Goal: Transaction & Acquisition: Book appointment/travel/reservation

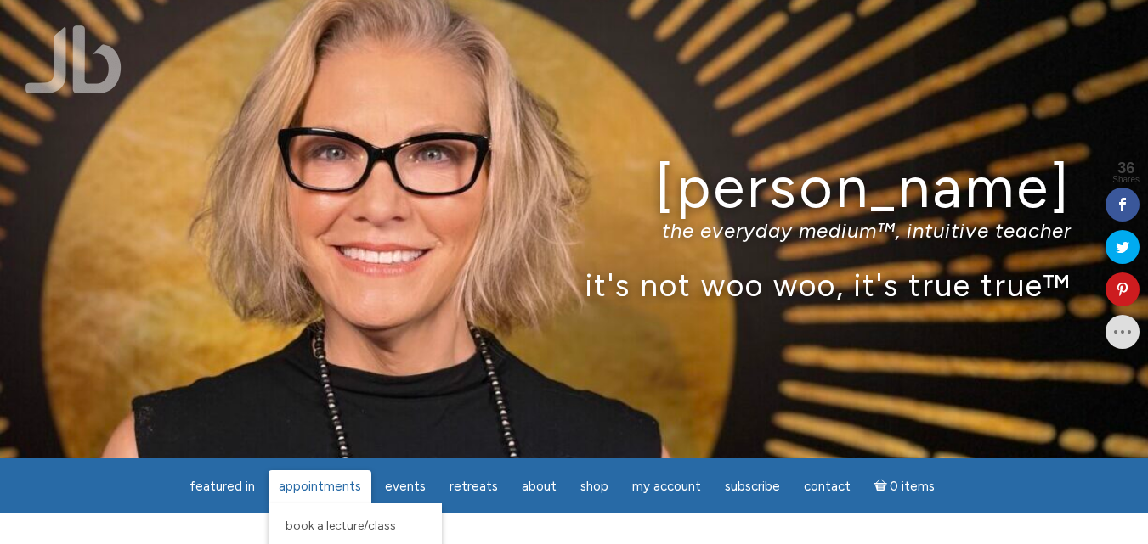
click at [338, 488] on span "Appointments" at bounding box center [320, 486] width 82 height 15
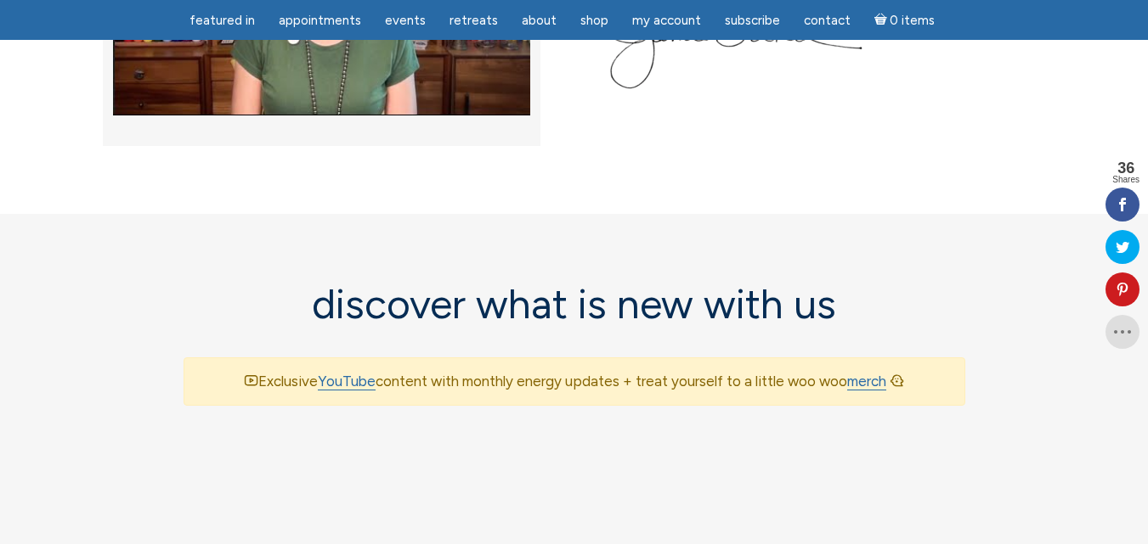
scroll to position [917, 0]
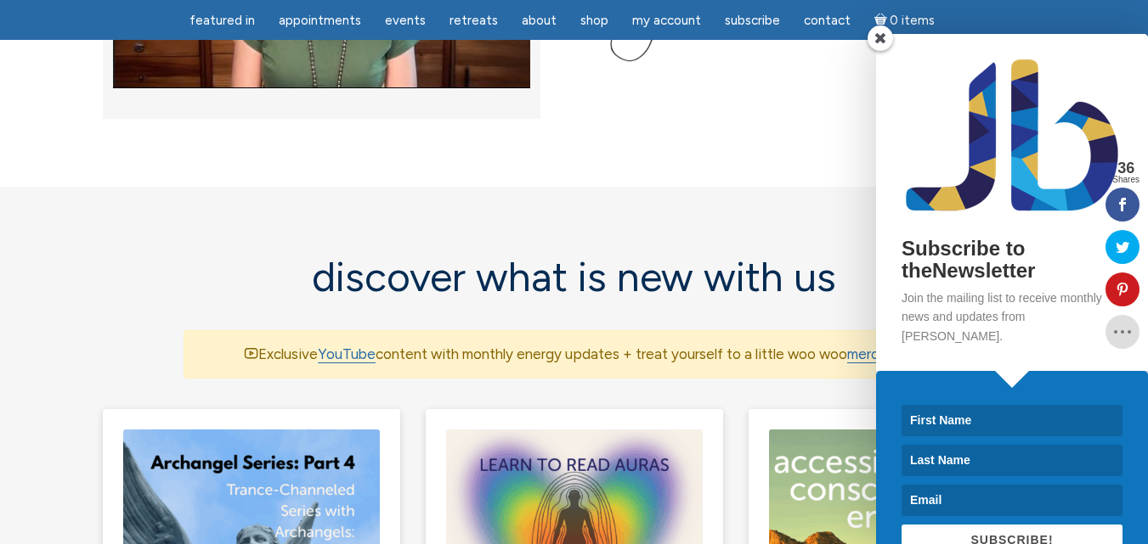
click at [881, 42] on span at bounding box center [879, 37] width 25 height 25
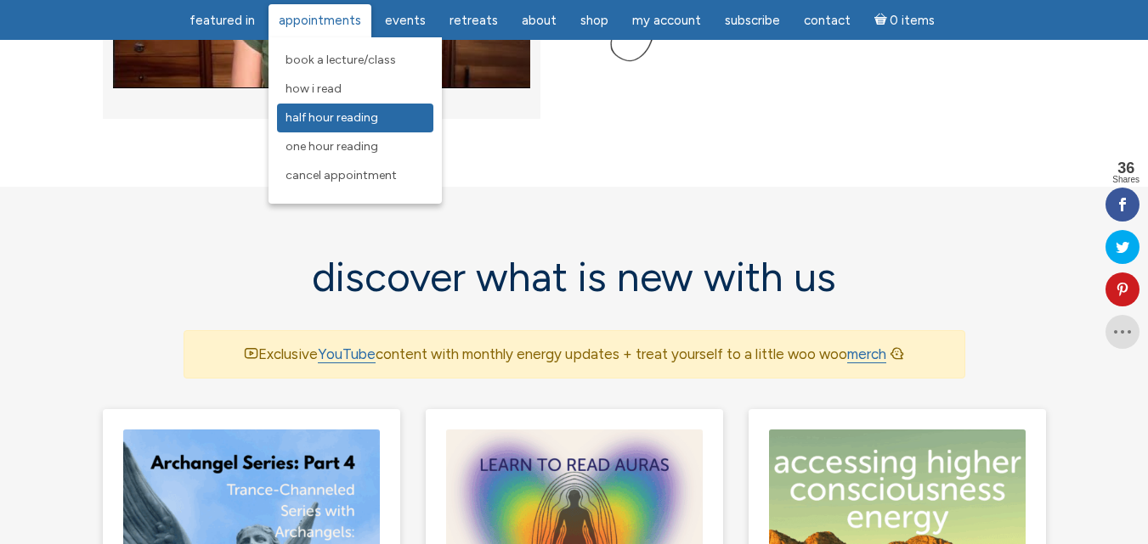
click at [306, 118] on span "Half Hour Reading" at bounding box center [331, 117] width 93 height 14
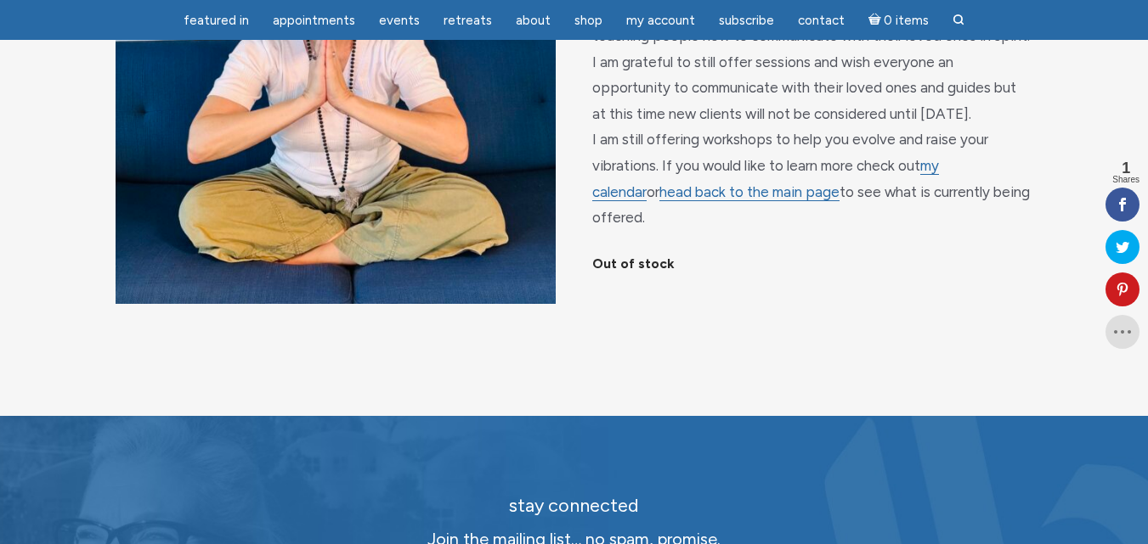
scroll to position [340, 0]
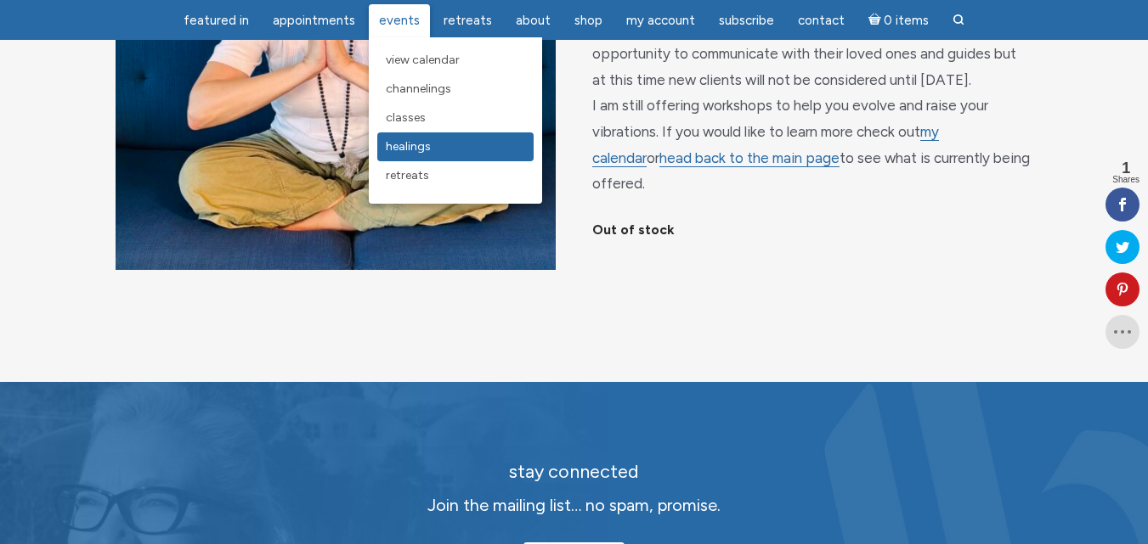
click at [426, 153] on span "Healings" at bounding box center [408, 146] width 45 height 14
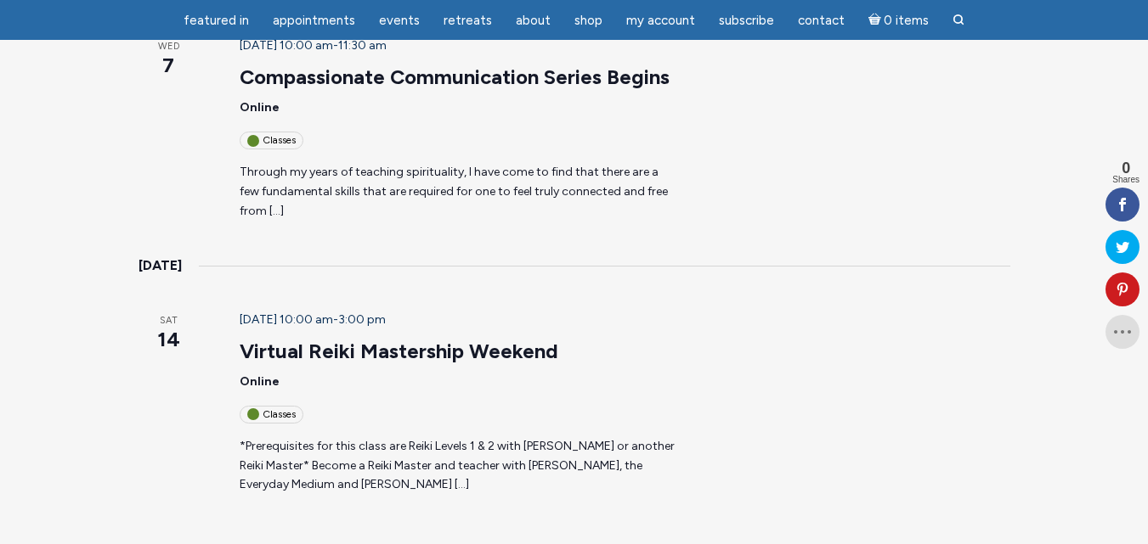
scroll to position [1903, 0]
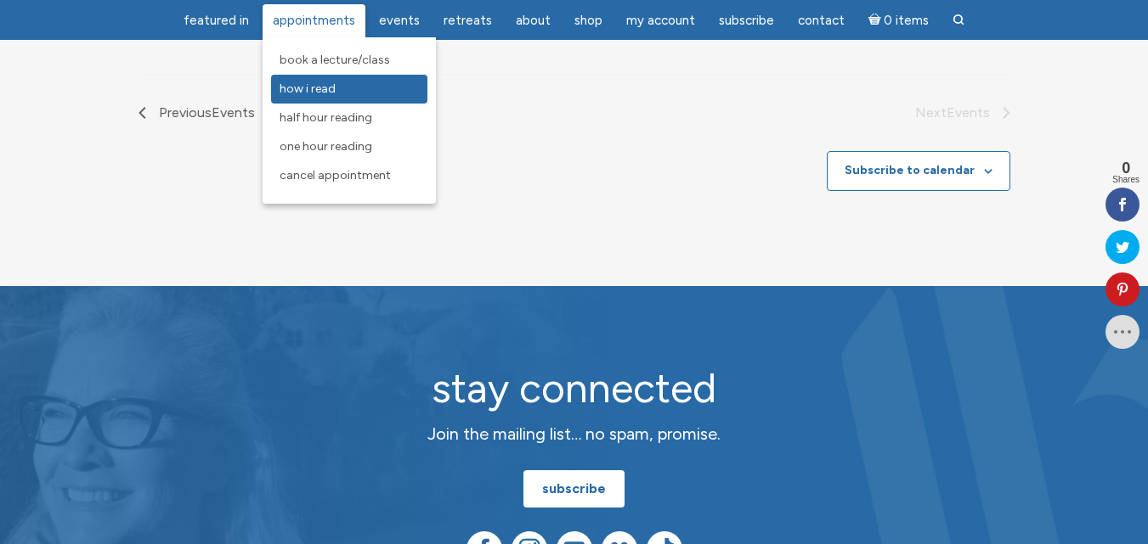
click at [328, 85] on span "How I Read" at bounding box center [307, 89] width 56 height 14
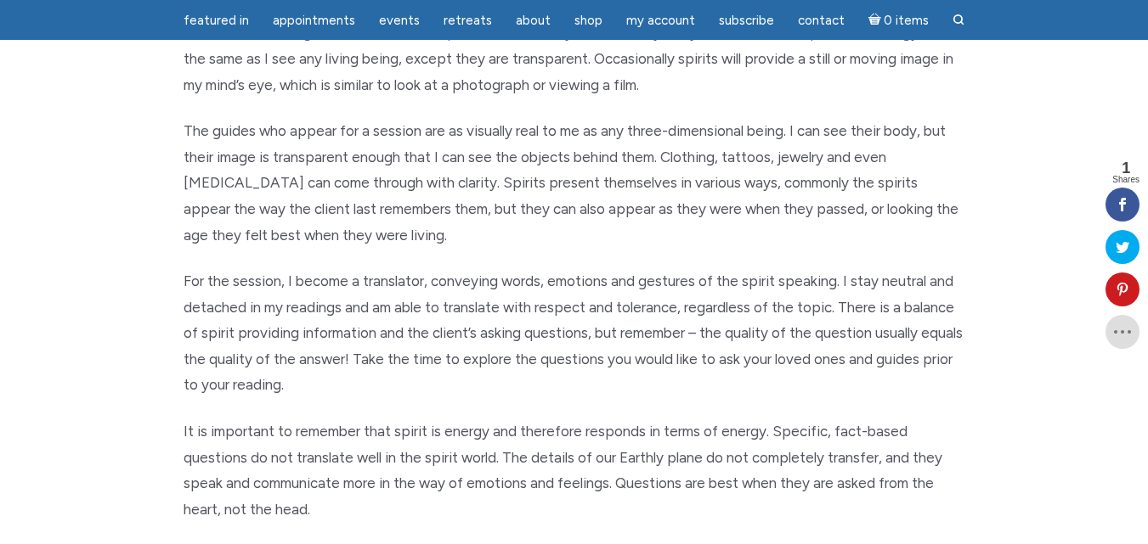
scroll to position [951, 0]
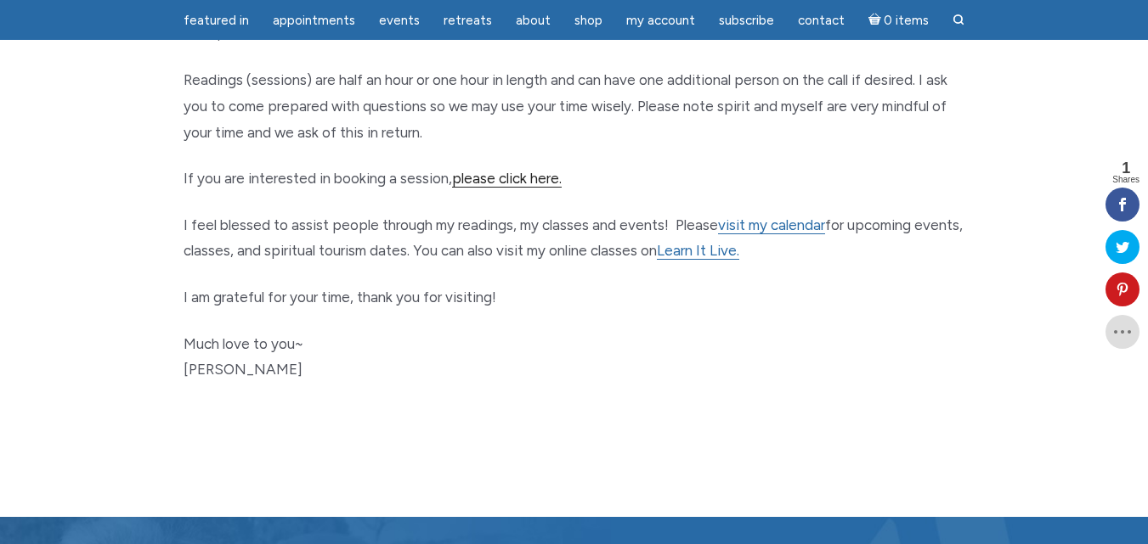
click at [505, 179] on link "please click here." at bounding box center [507, 179] width 110 height 18
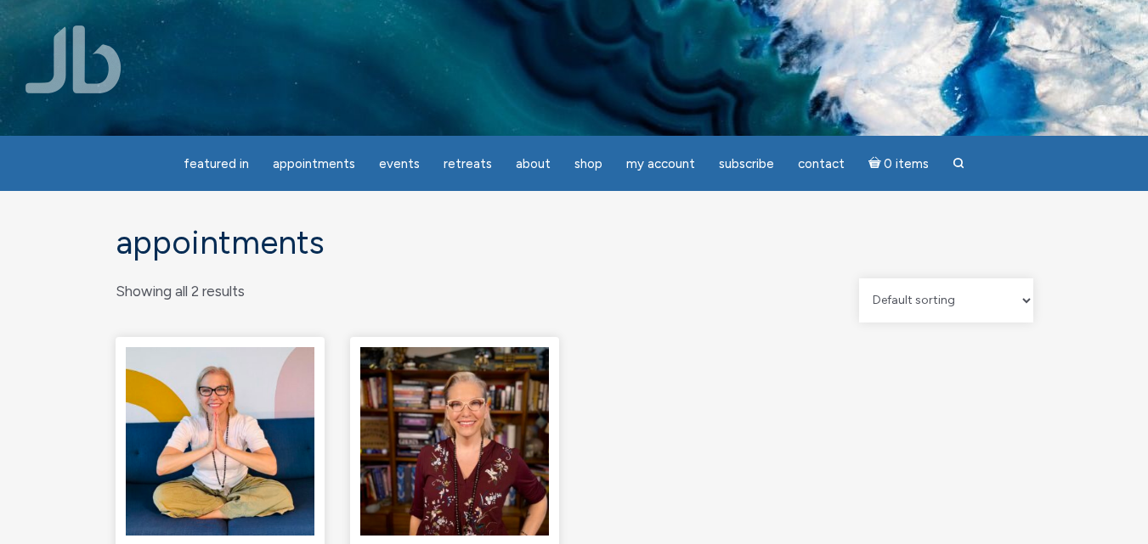
scroll to position [476, 0]
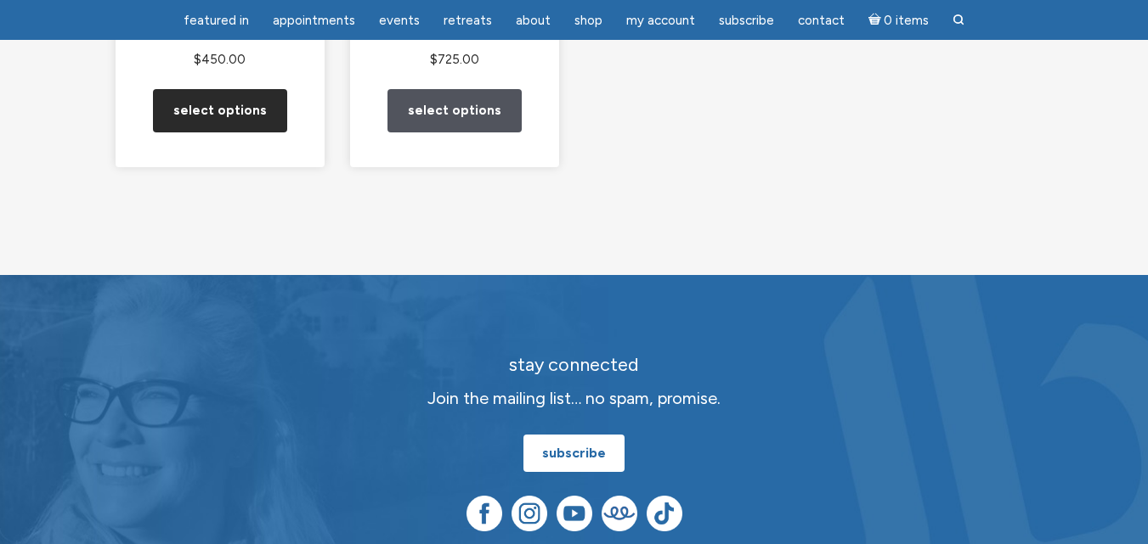
click at [213, 133] on link "Select options" at bounding box center [220, 110] width 134 height 43
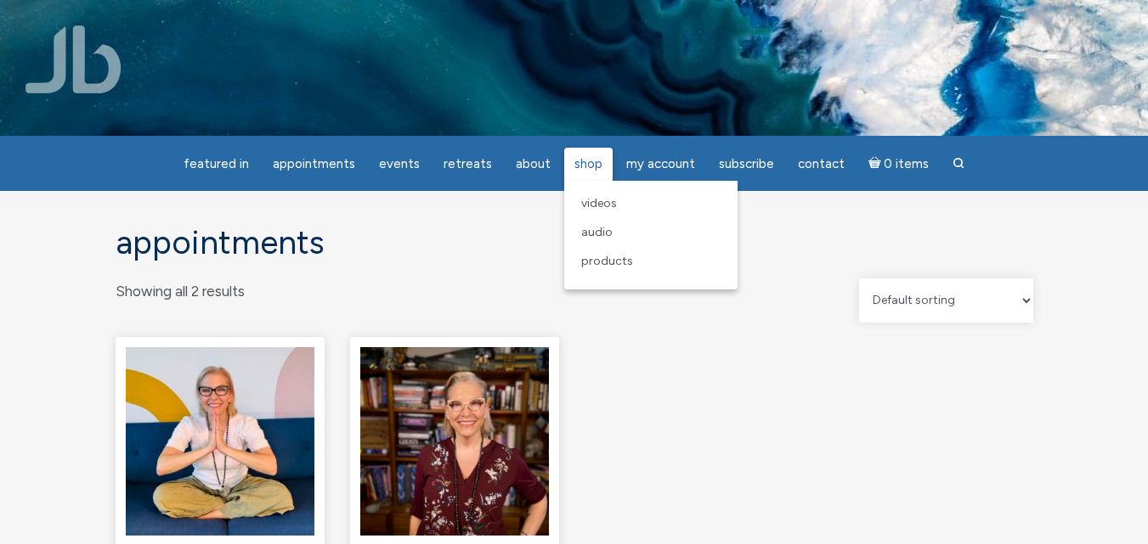
click at [589, 159] on span "Shop" at bounding box center [588, 163] width 28 height 15
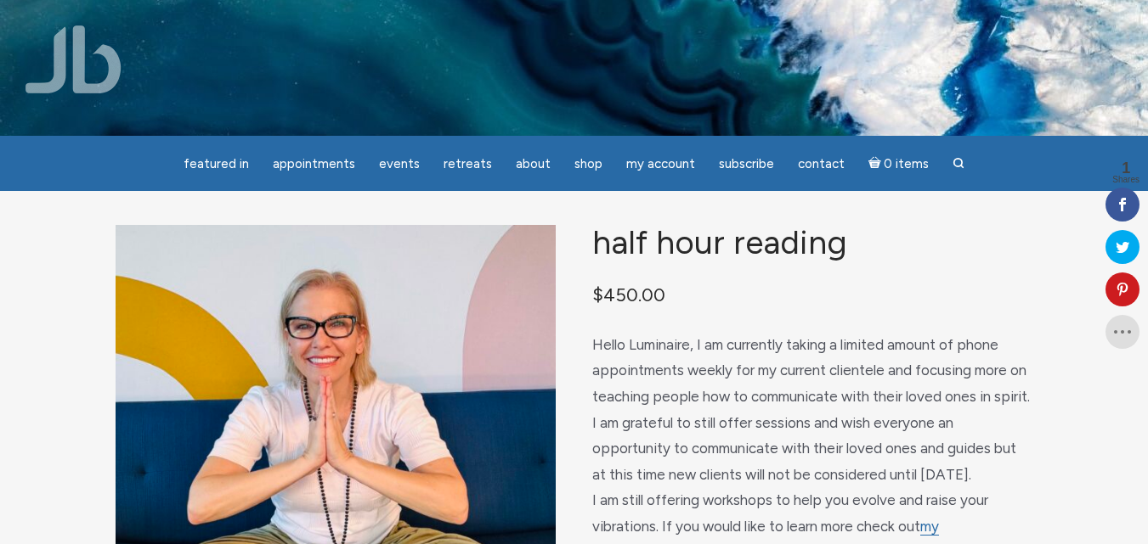
scroll to position [476, 0]
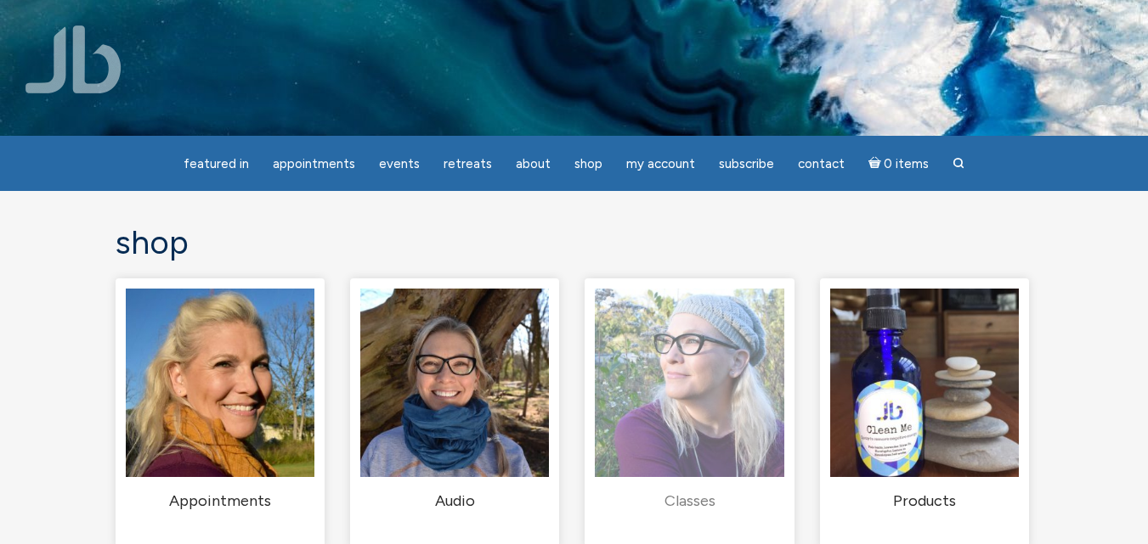
click at [691, 373] on img "Visit product category Classes" at bounding box center [689, 383] width 189 height 189
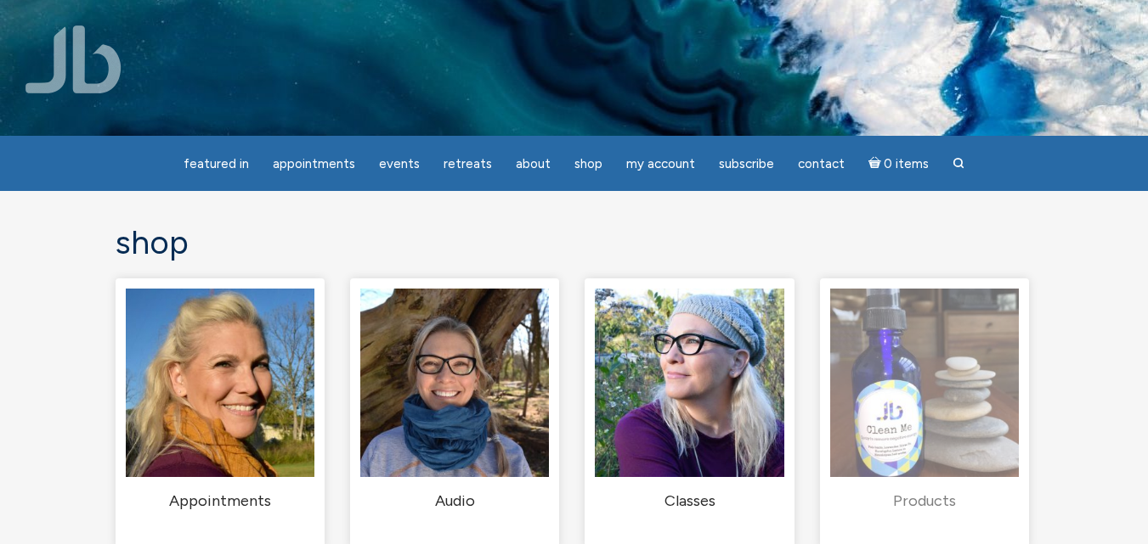
click at [956, 403] on img "Visit product category Products" at bounding box center [924, 383] width 189 height 189
